Goal: Information Seeking & Learning: Learn about a topic

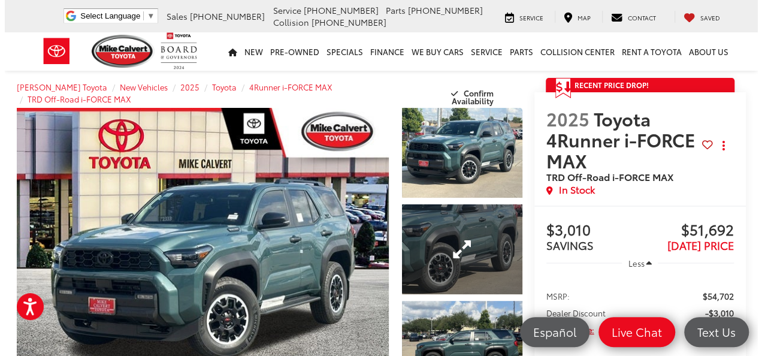
scroll to position [60, 0]
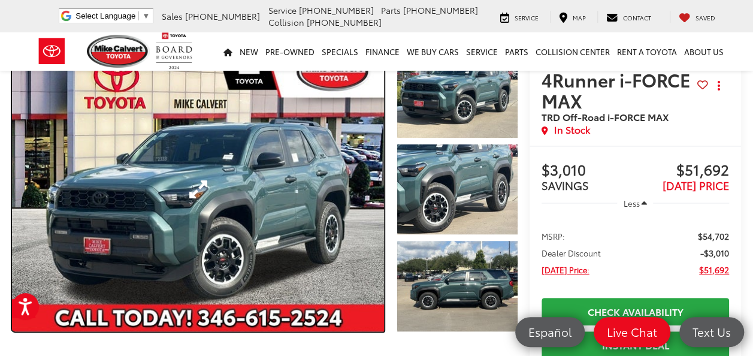
drag, startPoint x: 185, startPoint y: 183, endPoint x: 214, endPoint y: 186, distance: 30.2
click at [185, 183] on link "Expand Photo 0" at bounding box center [198, 189] width 372 height 283
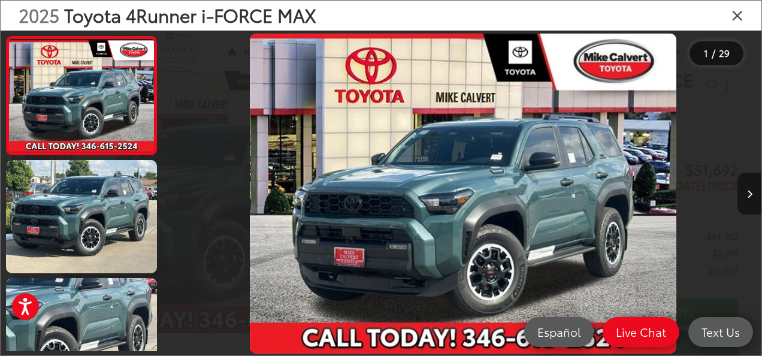
click at [752, 191] on button "Next image" at bounding box center [749, 194] width 24 height 42
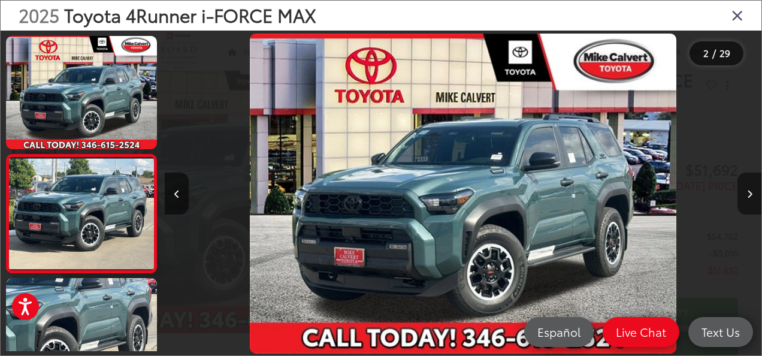
scroll to position [55, 0]
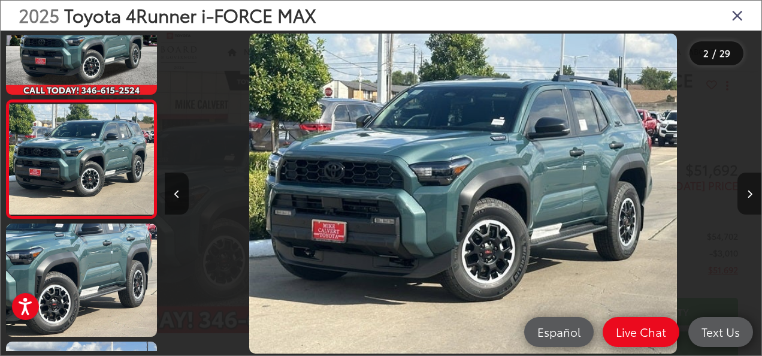
click at [752, 191] on button "Next image" at bounding box center [749, 194] width 24 height 42
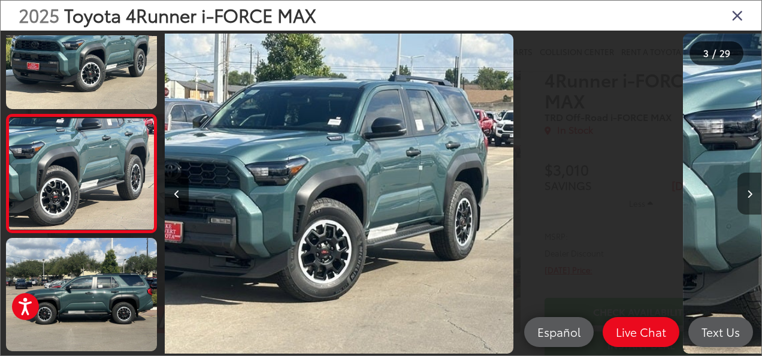
scroll to position [173, 0]
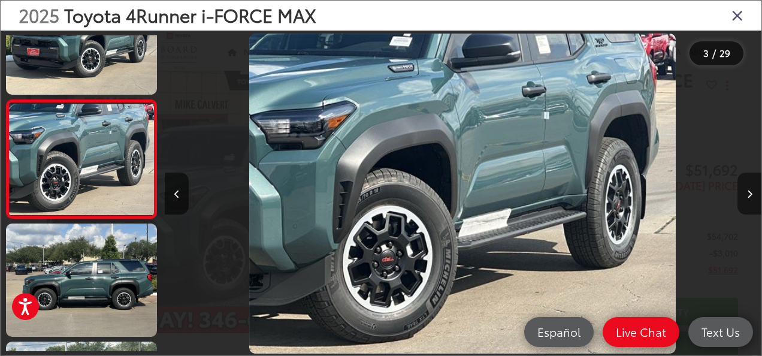
click at [752, 191] on button "Next image" at bounding box center [749, 194] width 24 height 42
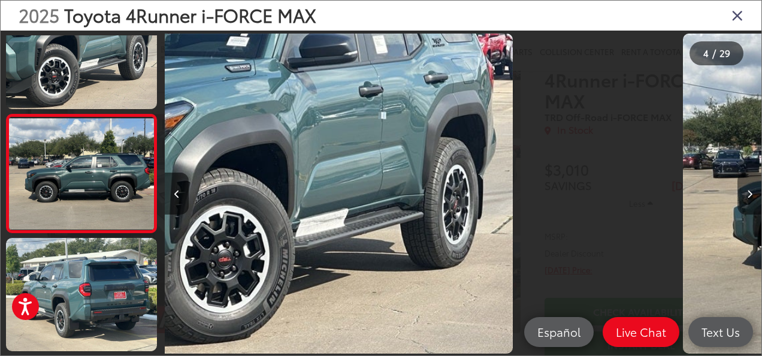
scroll to position [291, 0]
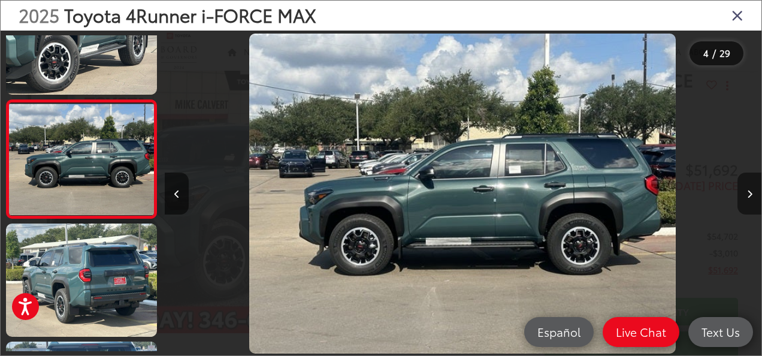
click at [752, 191] on button "Next image" at bounding box center [749, 194] width 24 height 42
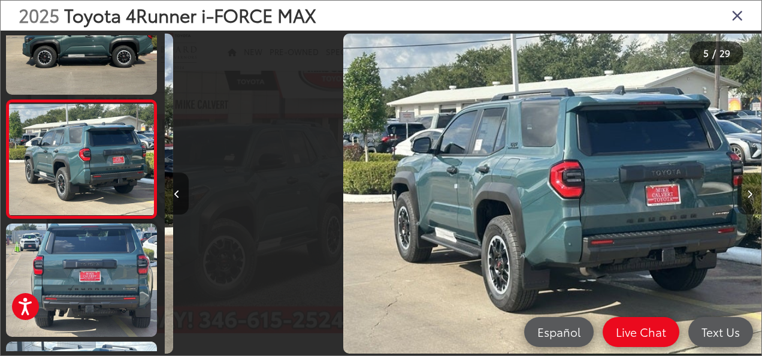
scroll to position [0, 2388]
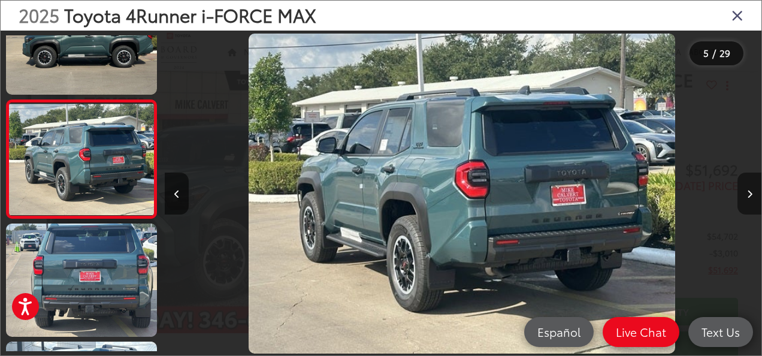
click at [752, 191] on button "Next image" at bounding box center [749, 194] width 24 height 42
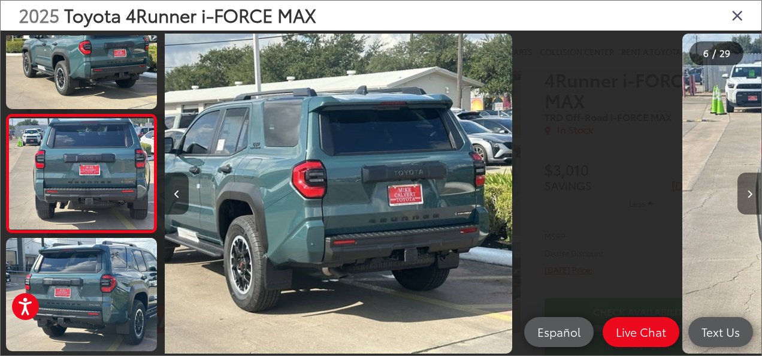
scroll to position [527, 0]
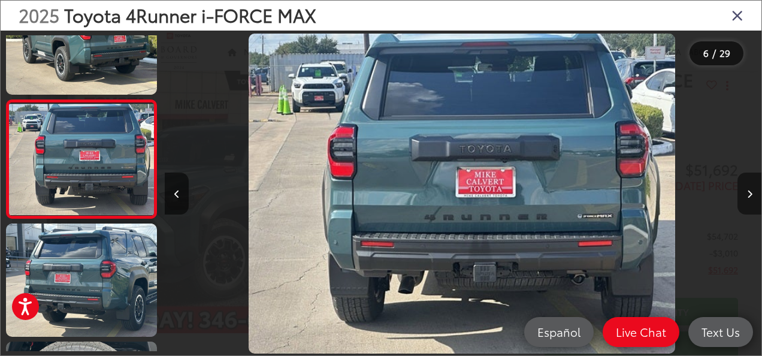
click at [752, 191] on button "Next image" at bounding box center [749, 194] width 24 height 42
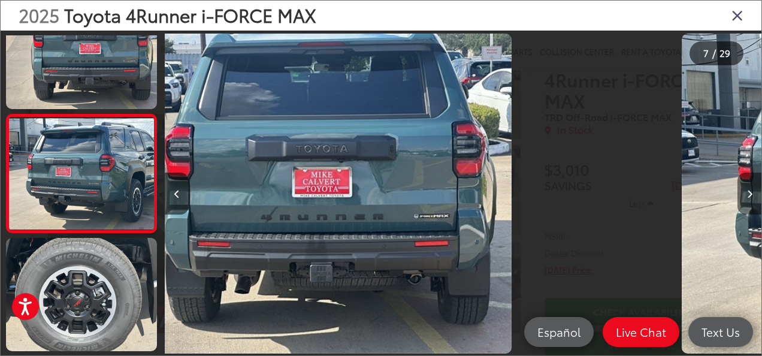
scroll to position [645, 0]
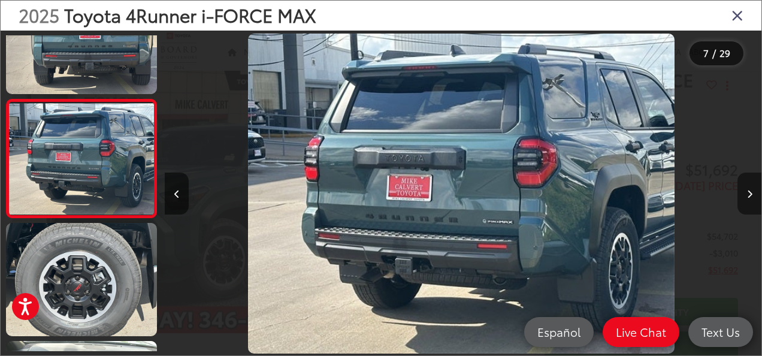
click at [752, 191] on button "Next image" at bounding box center [749, 194] width 24 height 42
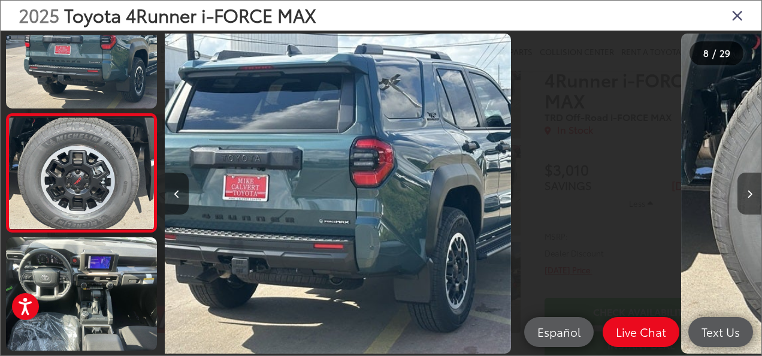
scroll to position [763, 0]
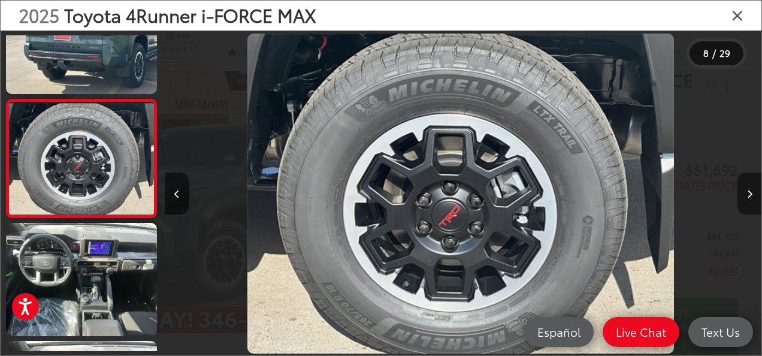
click at [752, 191] on button "Next image" at bounding box center [749, 194] width 24 height 42
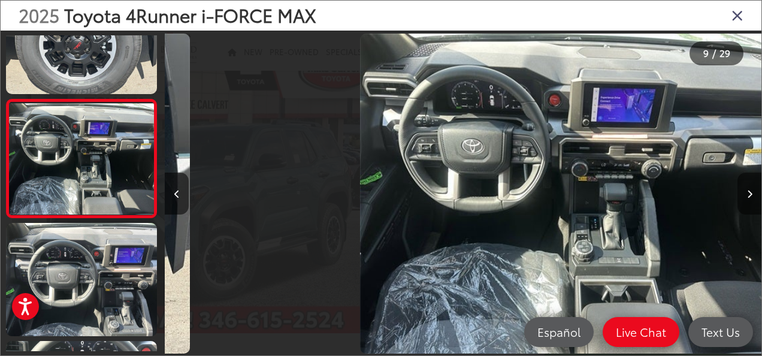
scroll to position [0, 4776]
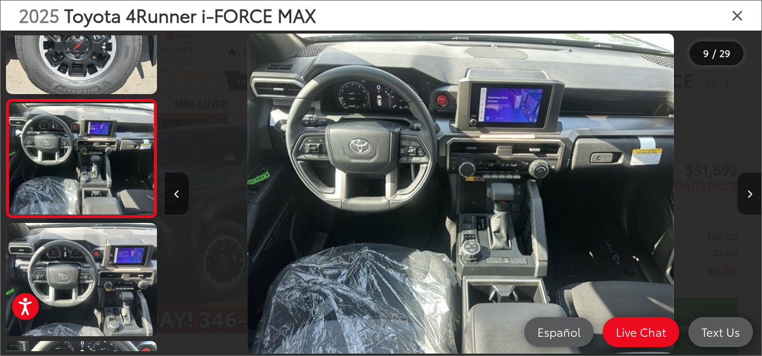
click at [752, 191] on button "Next image" at bounding box center [749, 194] width 24 height 42
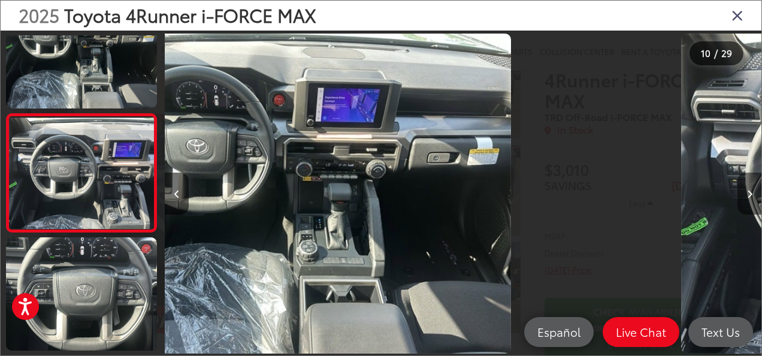
scroll to position [0, 0]
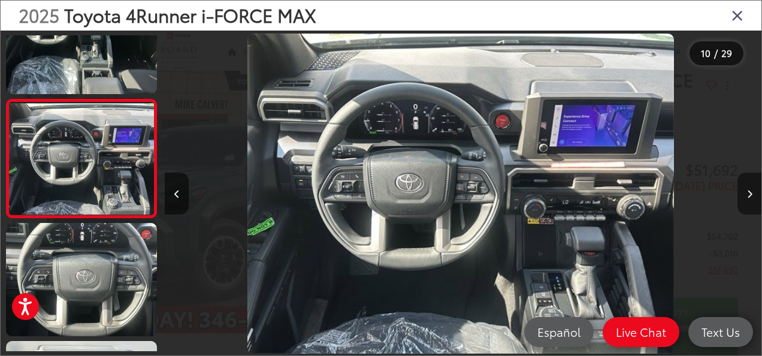
click at [752, 191] on button "Next image" at bounding box center [749, 194] width 24 height 42
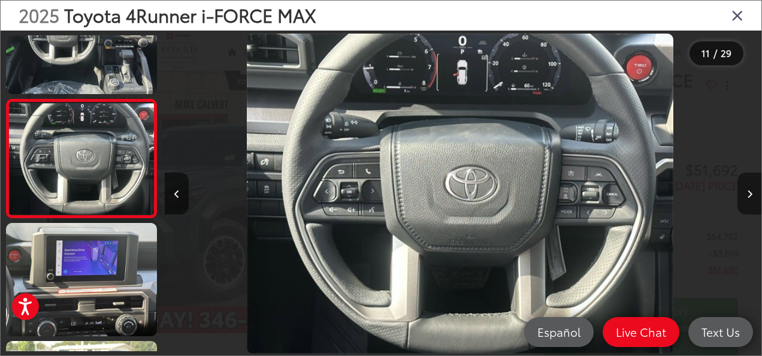
click at [752, 191] on button "Next image" at bounding box center [749, 194] width 24 height 42
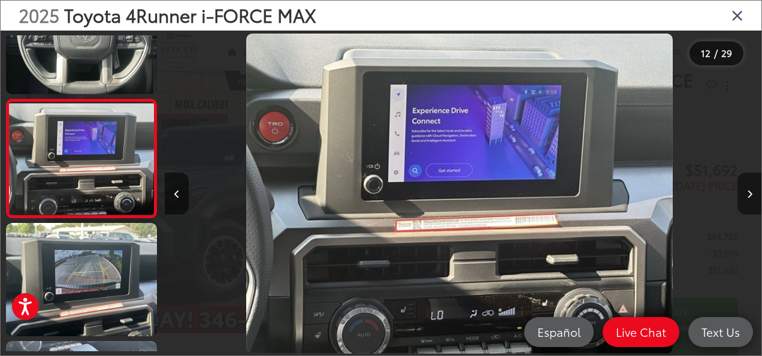
click at [752, 191] on button "Next image" at bounding box center [749, 194] width 24 height 42
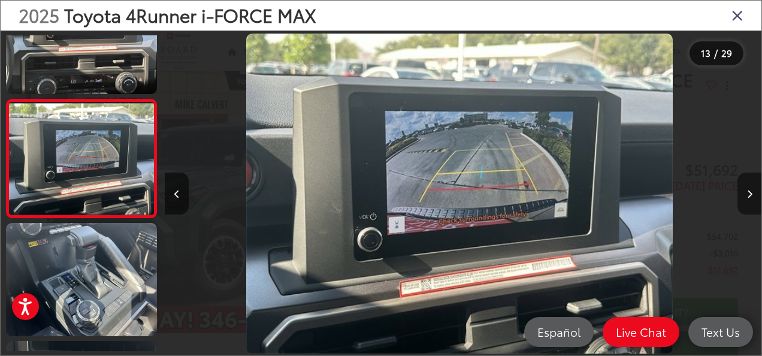
click at [752, 191] on button "Next image" at bounding box center [749, 194] width 24 height 42
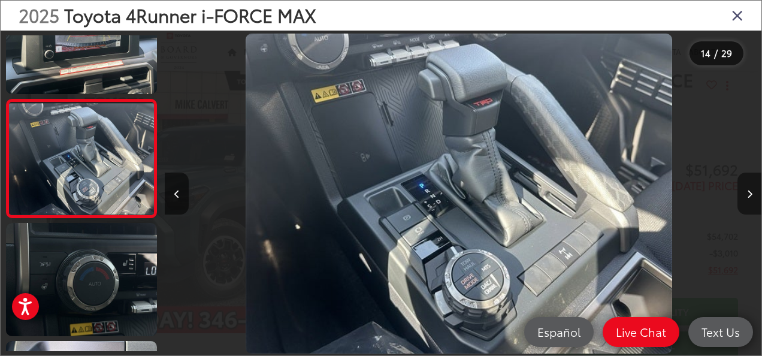
click at [752, 191] on button "Next image" at bounding box center [749, 194] width 24 height 42
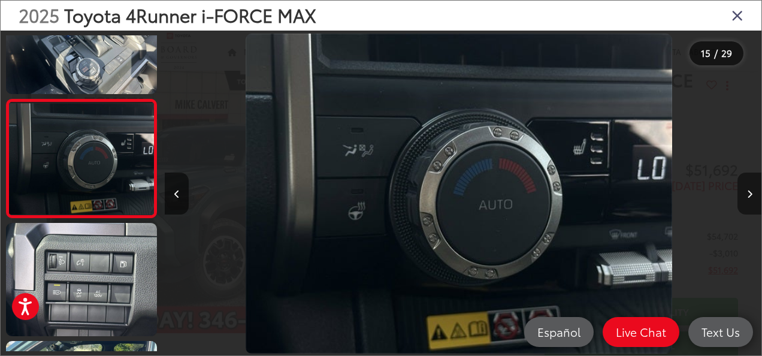
click at [752, 191] on button "Next image" at bounding box center [749, 194] width 24 height 42
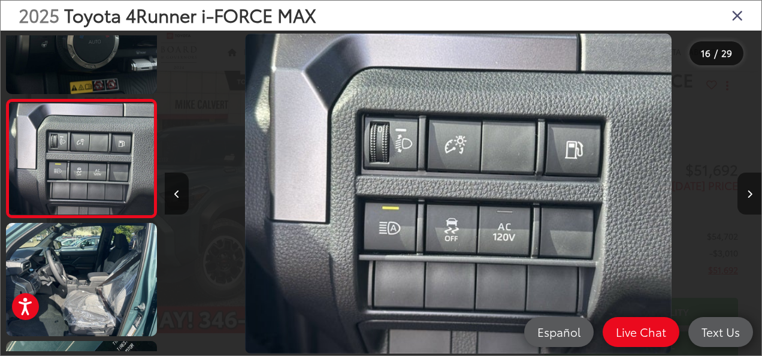
click at [752, 191] on button "Next image" at bounding box center [749, 194] width 24 height 42
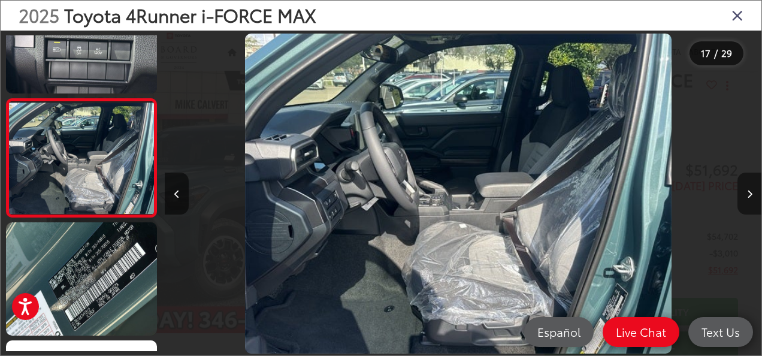
click at [752, 191] on button "Next image" at bounding box center [749, 194] width 24 height 42
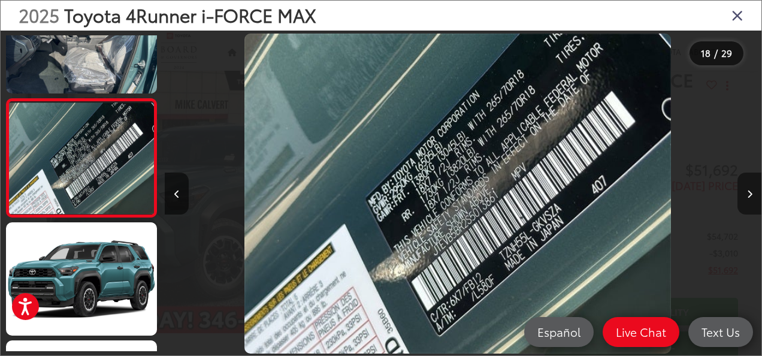
click at [752, 191] on button "Next image" at bounding box center [749, 194] width 24 height 42
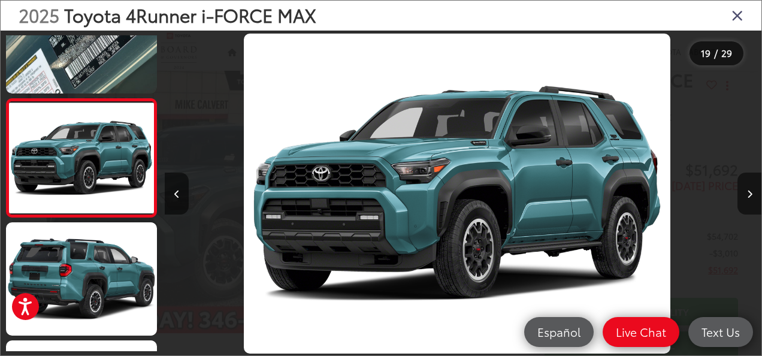
click at [736, 14] on icon "Close gallery" at bounding box center [737, 15] width 12 height 16
